Goal: Task Accomplishment & Management: Complete application form

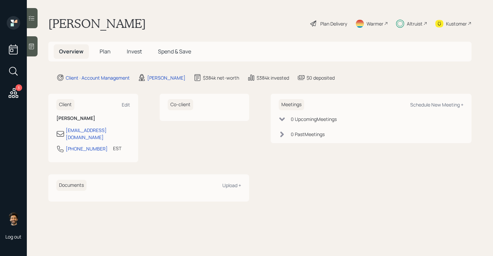
click at [411, 25] on div "Altruist" at bounding box center [415, 23] width 16 height 7
click at [136, 47] on h5 "Invest" at bounding box center [134, 51] width 26 height 14
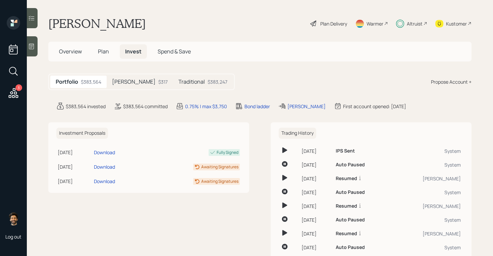
click at [184, 86] on div "Traditional $383,247" at bounding box center [203, 81] width 60 height 12
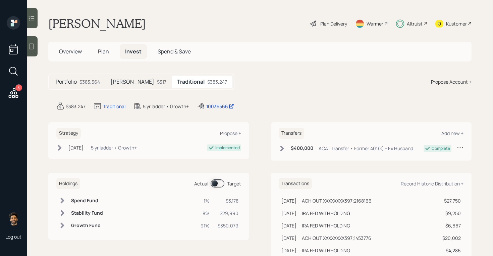
click at [106, 53] on span "Plan" at bounding box center [103, 51] width 11 height 7
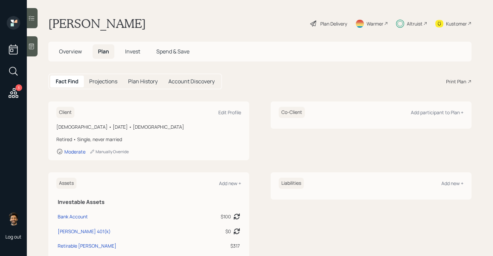
click at [140, 53] on span "Invest" at bounding box center [132, 51] width 15 height 7
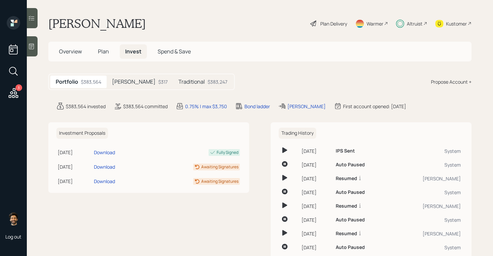
click at [175, 79] on div "Traditional $383,247" at bounding box center [203, 81] width 60 height 12
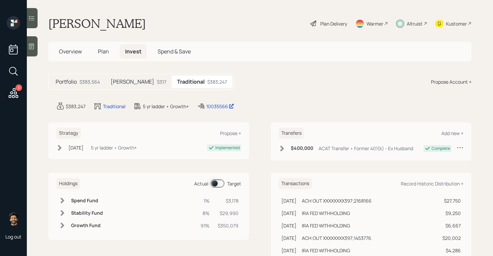
click at [218, 183] on span at bounding box center [218, 183] width 14 height 8
click at [100, 47] on h5 "Plan" at bounding box center [104, 51] width 22 height 14
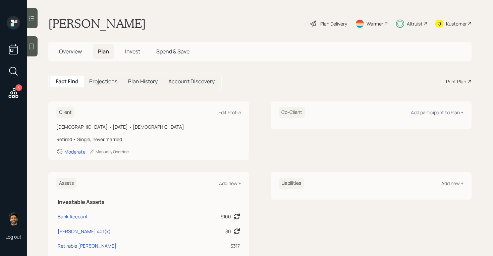
click at [68, 47] on h5 "Overview" at bounding box center [71, 51] width 34 height 14
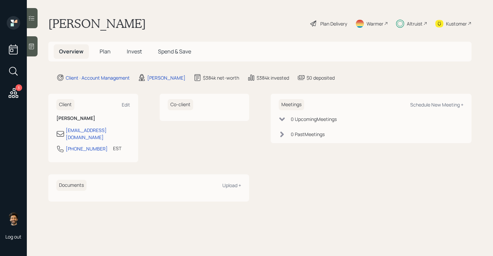
click at [133, 47] on h5 "Invest" at bounding box center [134, 51] width 26 height 14
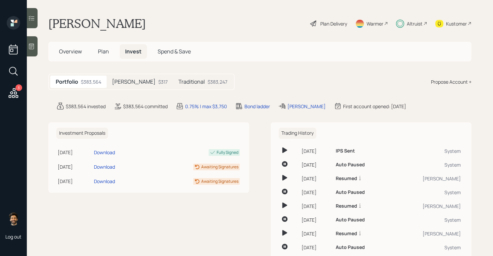
click at [108, 48] on span "Plan" at bounding box center [103, 51] width 11 height 7
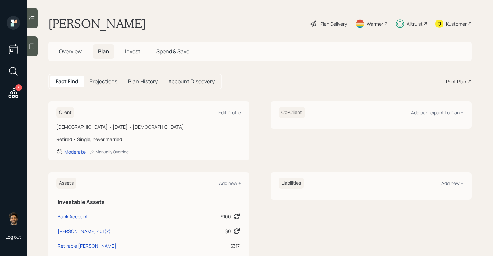
click at [70, 54] on span "Overview" at bounding box center [70, 51] width 23 height 7
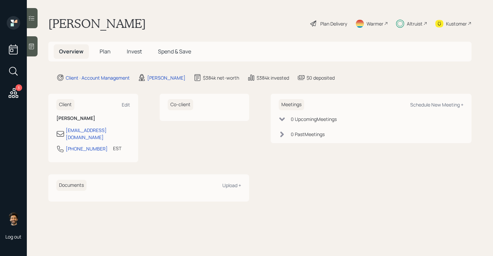
click at [112, 53] on h5 "Plan" at bounding box center [105, 51] width 22 height 14
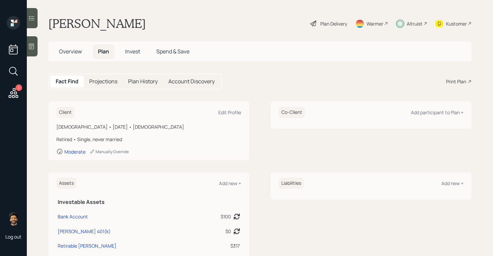
click at [74, 51] on span "Overview" at bounding box center [70, 51] width 23 height 7
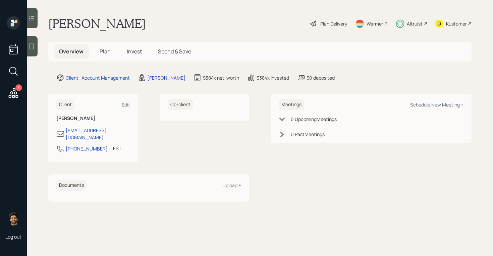
click at [107, 53] on span "Plan" at bounding box center [105, 51] width 11 height 7
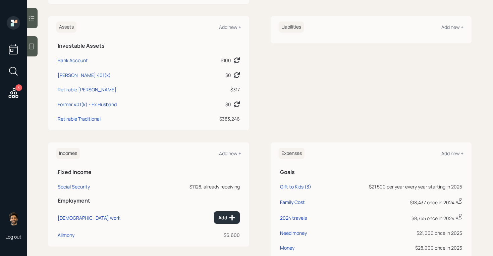
scroll to position [257, 0]
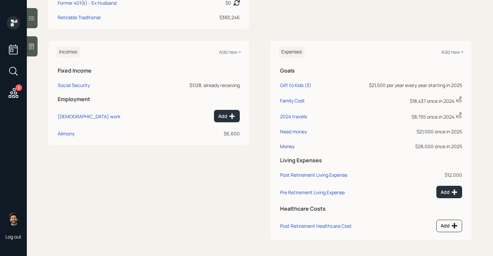
click at [290, 146] on div "Money" at bounding box center [287, 146] width 14 height 6
select select "0"
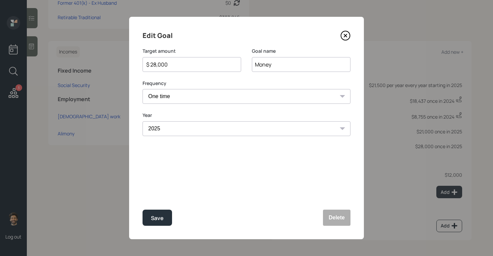
click at [164, 61] on input "$ 28,000" at bounding box center [189, 64] width 87 height 8
click at [154, 212] on button "Save" at bounding box center [158, 217] width 30 height 16
type input "$ 28,000"
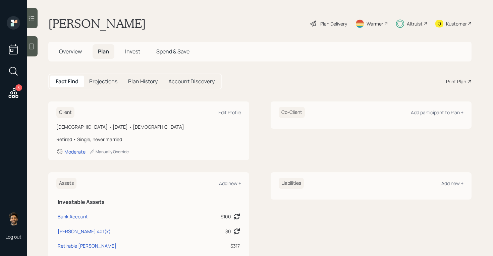
click at [136, 50] on span "Invest" at bounding box center [132, 51] width 15 height 7
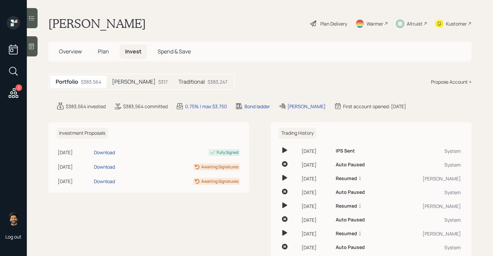
click at [178, 84] on h5 "Traditional" at bounding box center [191, 81] width 26 height 6
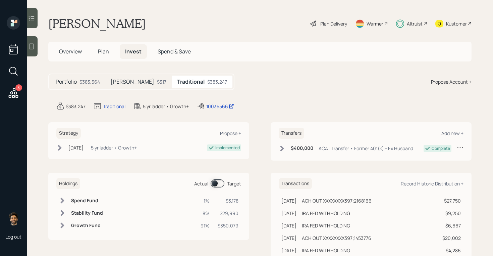
click at [214, 179] on span at bounding box center [218, 183] width 14 height 8
click at [68, 199] on td at bounding box center [62, 200] width 12 height 12
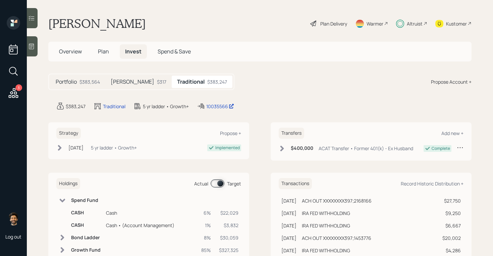
click at [68, 199] on td at bounding box center [62, 200] width 12 height 12
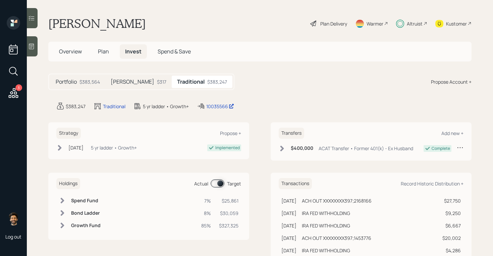
click at [100, 50] on span "Plan" at bounding box center [103, 51] width 11 height 7
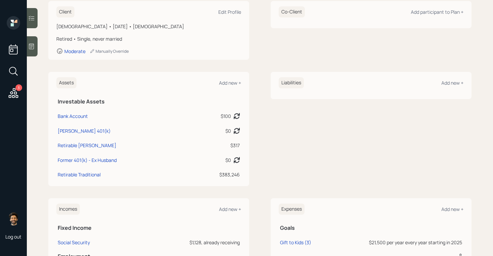
scroll to position [257, 0]
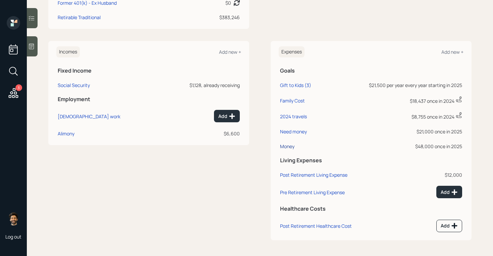
click at [292, 146] on div "Money" at bounding box center [287, 146] width 14 height 6
select select "0"
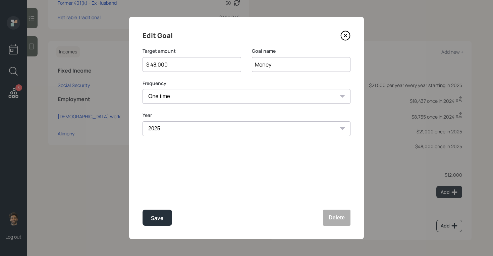
click at [162, 61] on input "$ 48,000" at bounding box center [189, 64] width 87 height 8
click at [154, 219] on div "Save" at bounding box center [157, 217] width 13 height 9
type input "$ 48,000"
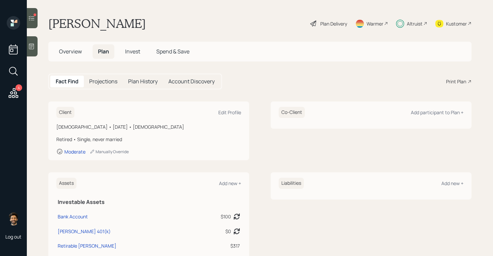
click at [126, 51] on span "Invest" at bounding box center [132, 51] width 15 height 7
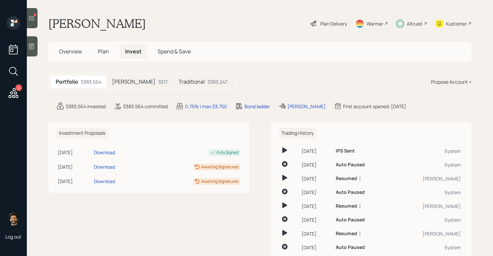
click at [174, 85] on div "Traditional $383,247" at bounding box center [203, 81] width 60 height 12
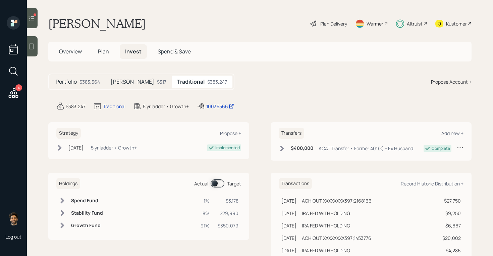
click at [217, 183] on span at bounding box center [218, 183] width 14 height 8
click at [64, 201] on icon at bounding box center [62, 200] width 7 height 7
